Goal: Task Accomplishment & Management: Complete application form

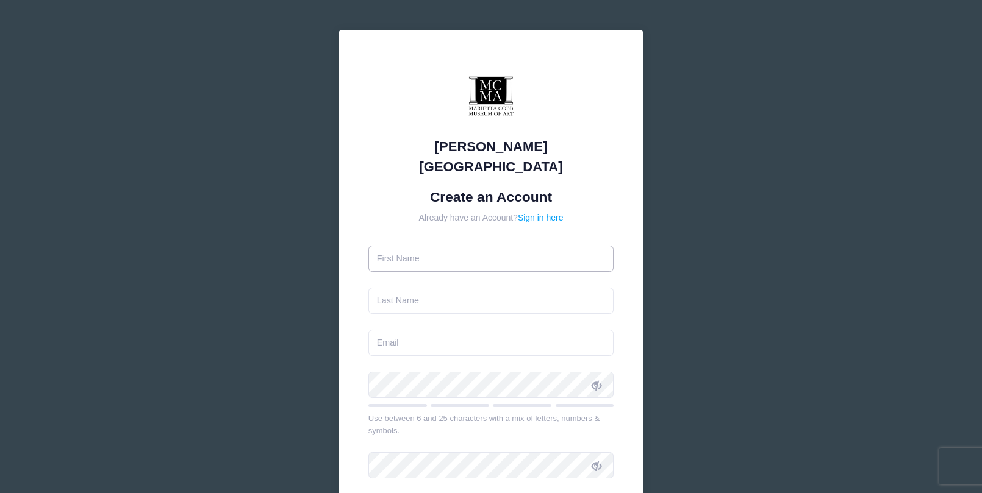
drag, startPoint x: 0, startPoint y: 0, endPoint x: 448, endPoint y: 239, distance: 507.9
click at [443, 246] on input "text" at bounding box center [491, 259] width 246 height 26
type input "[PERSON_NAME]"
type input "[EMAIL_ADDRESS][DOMAIN_NAME]"
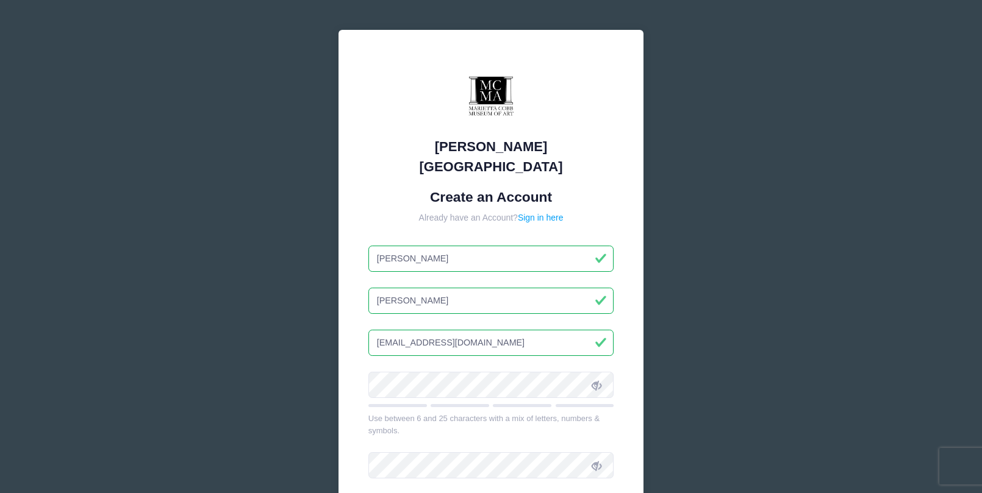
scroll to position [170, 0]
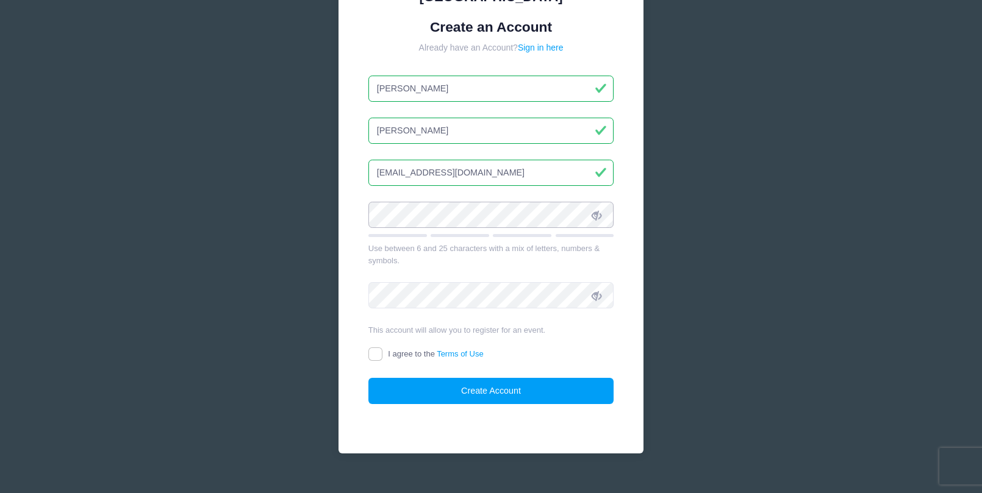
click at [354, 192] on div "Marietta Cobb Museum of Art Create an Account Already have an Account? Sign in …" at bounding box center [490, 157] width 305 height 595
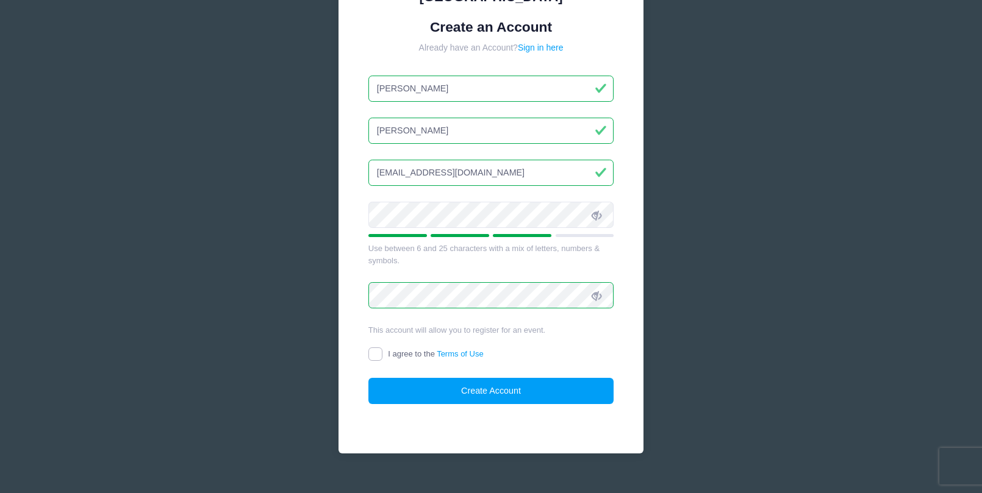
click at [377, 348] on input "I agree to the Terms of Use" at bounding box center [375, 355] width 14 height 14
checkbox input "true"
click at [500, 379] on button "Create Account" at bounding box center [491, 391] width 246 height 26
